Goal: Task Accomplishment & Management: Complete application form

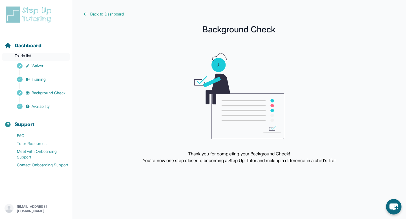
click at [60, 55] on p "To-do list" at bounding box center [35, 57] width 67 height 8
click at [31, 52] on div "Dashboard To-do list Waiver Training Background Check Availability" at bounding box center [35, 72] width 67 height 78
click at [34, 46] on span "Dashboard" at bounding box center [28, 46] width 27 height 8
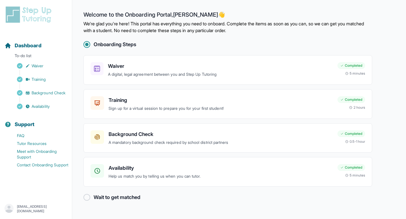
click at [12, 14] on img at bounding box center [30, 15] width 50 height 18
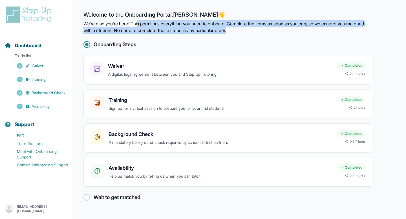
drag, startPoint x: 140, startPoint y: 23, endPoint x: 270, endPoint y: 30, distance: 129.8
click at [270, 30] on p "We're glad you're here! This portal has everything you need to onboard. Complet…" at bounding box center [227, 27] width 289 height 14
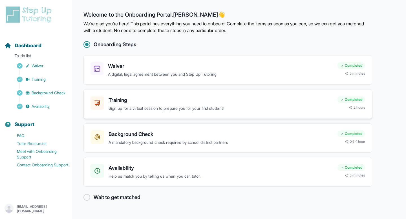
click at [223, 107] on p "Sign up for a virtual session to prepare you for your first student!" at bounding box center [220, 108] width 224 height 6
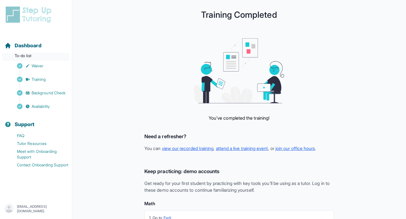
click at [44, 55] on p "To-do list" at bounding box center [35, 57] width 67 height 8
click at [37, 47] on span "Dashboard" at bounding box center [28, 46] width 27 height 8
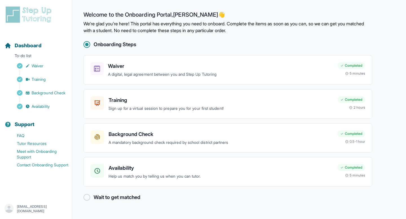
click at [124, 200] on h2 "Wait to get matched" at bounding box center [117, 198] width 47 height 8
click at [87, 196] on div at bounding box center [86, 197] width 7 height 7
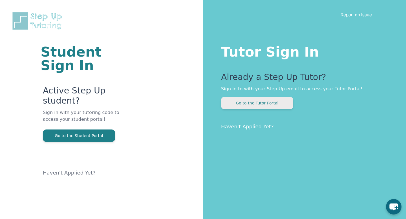
click at [247, 106] on button "Go to the Tutor Portal" at bounding box center [257, 103] width 72 height 12
